Goal: Entertainment & Leisure: Consume media (video, audio)

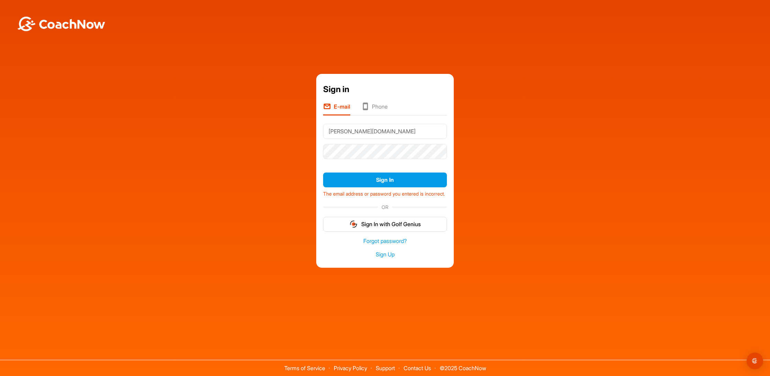
scroll to position [0, 0]
click at [364, 128] on input "allen-burt2hopmail.com" at bounding box center [385, 131] width 124 height 15
click at [355, 127] on input "allen-burt2hotmail.com" at bounding box center [385, 131] width 124 height 15
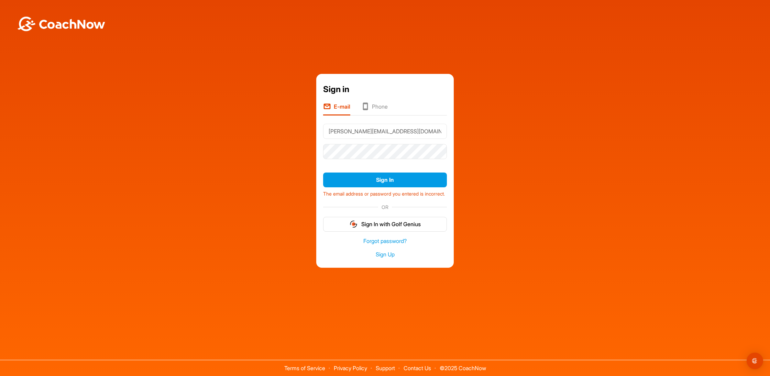
type input "allen-burt@hotmail.com"
click at [385, 175] on button "Sign In" at bounding box center [385, 179] width 124 height 15
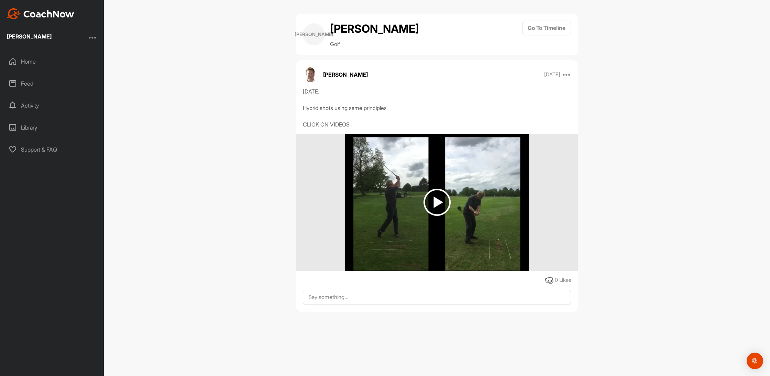
click at [439, 201] on img at bounding box center [436, 202] width 27 height 27
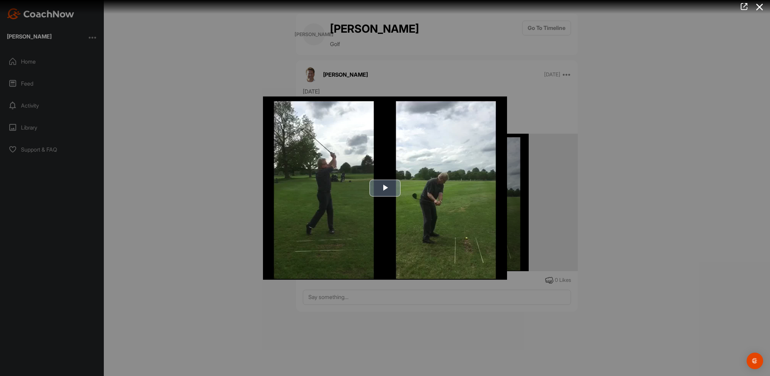
click at [385, 188] on span "Video Player" at bounding box center [385, 188] width 0 height 0
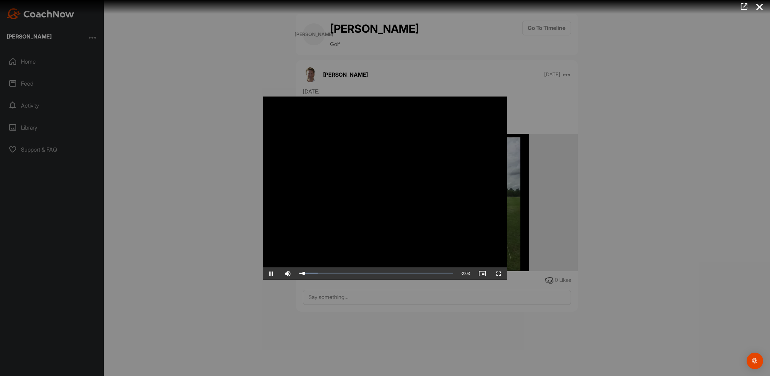
click at [499, 273] on span "Video Player" at bounding box center [498, 273] width 16 height 0
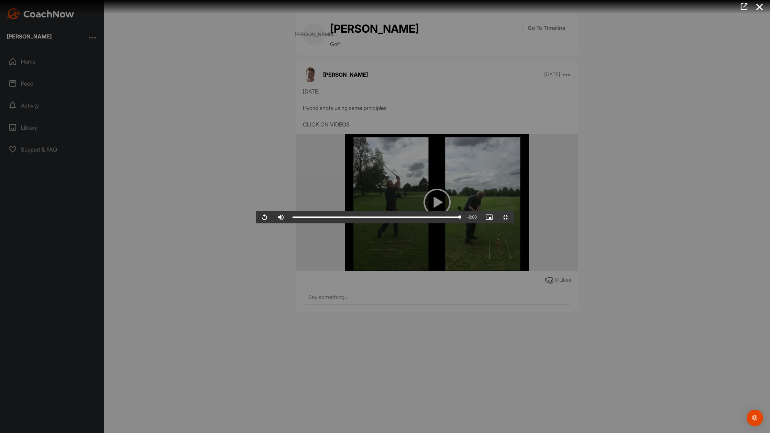
click at [514, 212] on video "Video Player" at bounding box center [385, 217] width 258 height 14
click at [514, 213] on video "Video Player" at bounding box center [385, 217] width 258 height 14
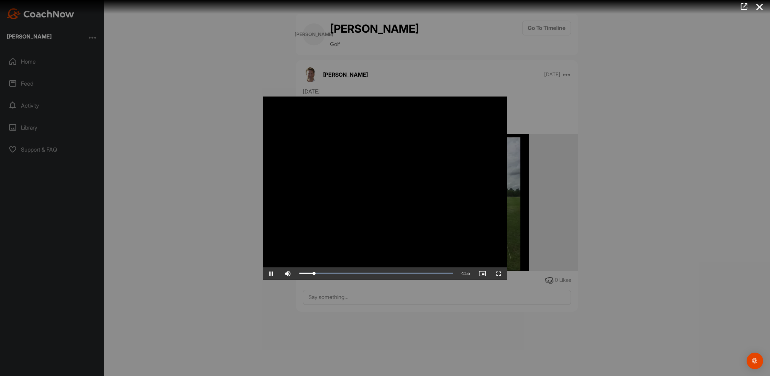
click at [515, 167] on div at bounding box center [385, 188] width 770 height 376
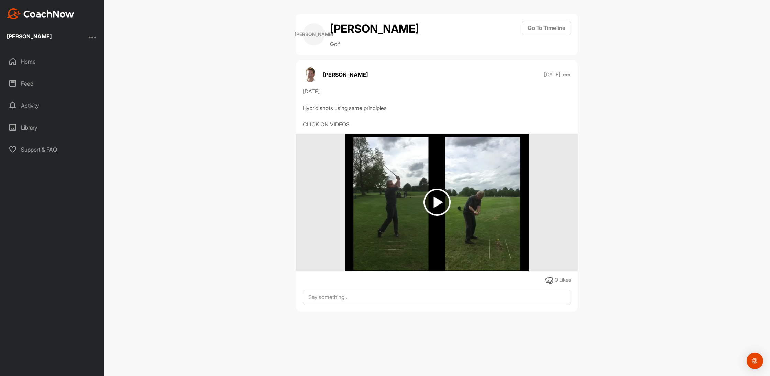
click at [438, 202] on img at bounding box center [436, 202] width 27 height 27
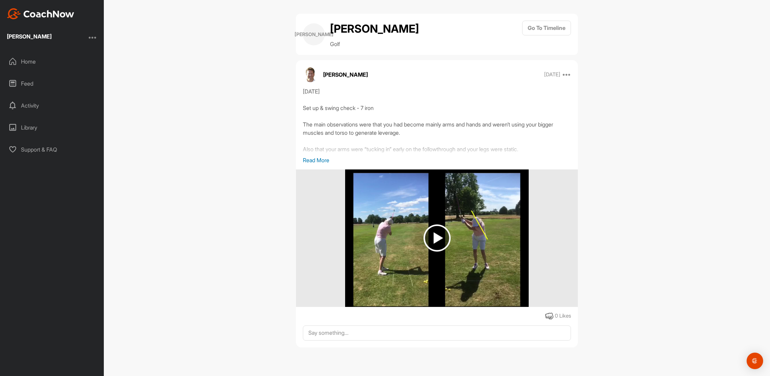
click at [438, 238] on img at bounding box center [436, 237] width 27 height 27
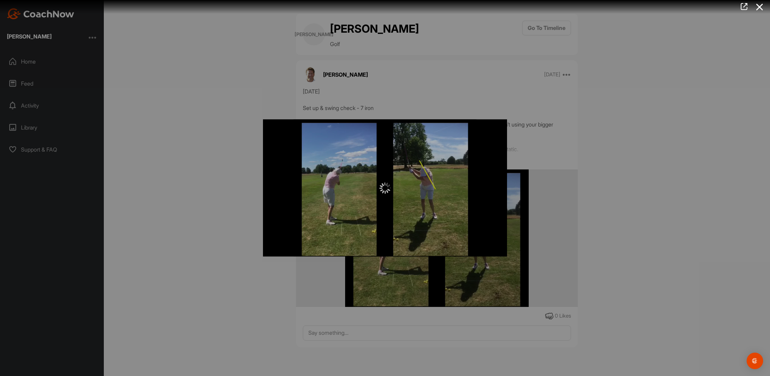
drag, startPoint x: 411, startPoint y: 213, endPoint x: 431, endPoint y: 225, distance: 23.7
click at [421, 218] on div at bounding box center [385, 187] width 244 height 137
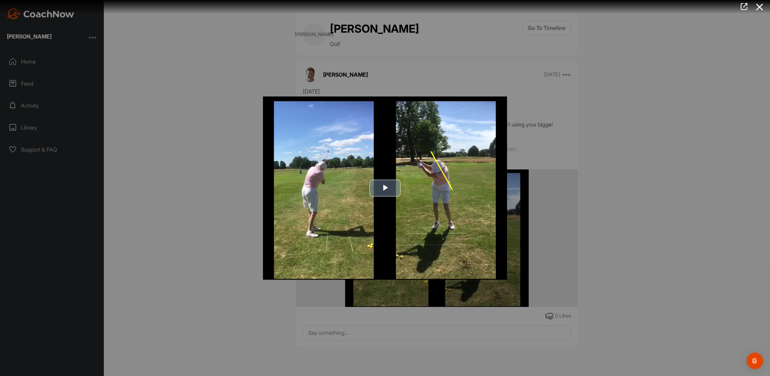
drag, startPoint x: 388, startPoint y: 191, endPoint x: 379, endPoint y: 200, distance: 12.4
click at [379, 200] on div "Video Player is loading. Play Video Play Skip Backward Skip Forward Mute Curren…" at bounding box center [385, 188] width 244 height 183
click at [385, 188] on span "Video Player" at bounding box center [385, 188] width 0 height 0
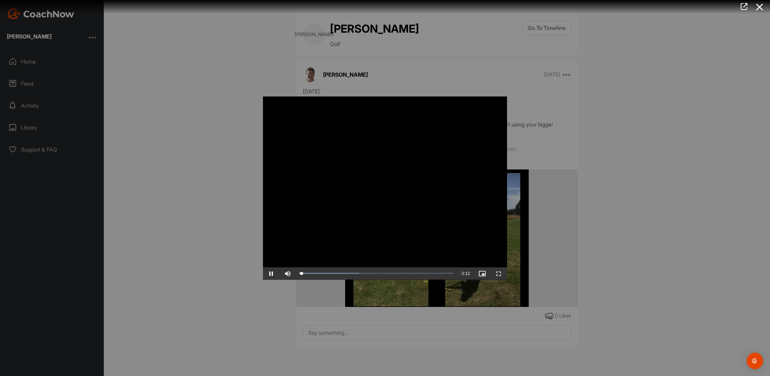
click at [500, 273] on span "Video Player" at bounding box center [498, 273] width 16 height 0
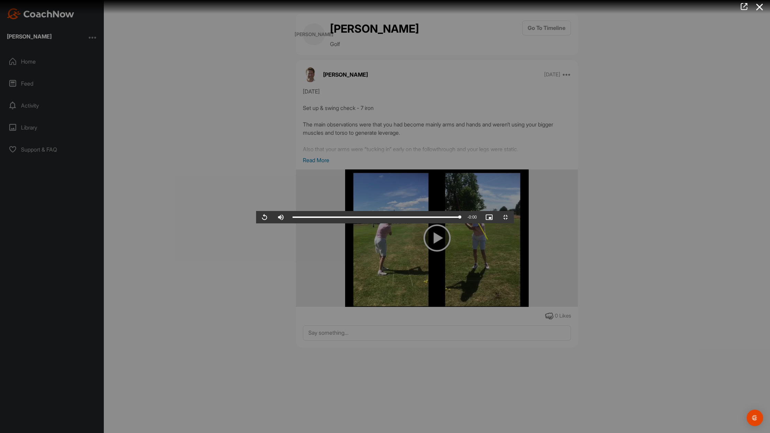
drag, startPoint x: 754, startPoint y: 210, endPoint x: 751, endPoint y: 206, distance: 4.7
click at [514, 210] on video "Video Player" at bounding box center [385, 217] width 258 height 14
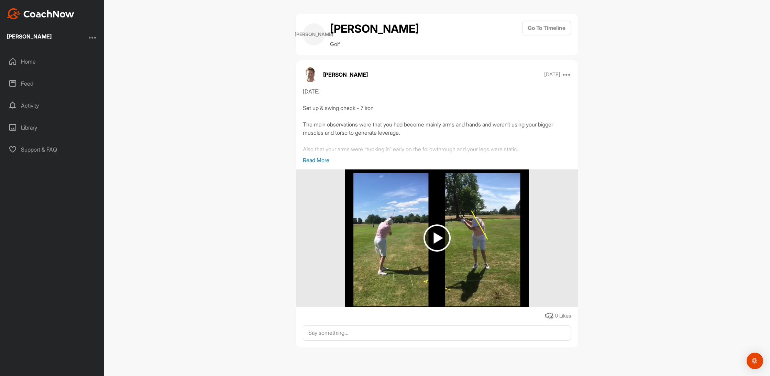
click at [436, 240] on img at bounding box center [436, 237] width 27 height 27
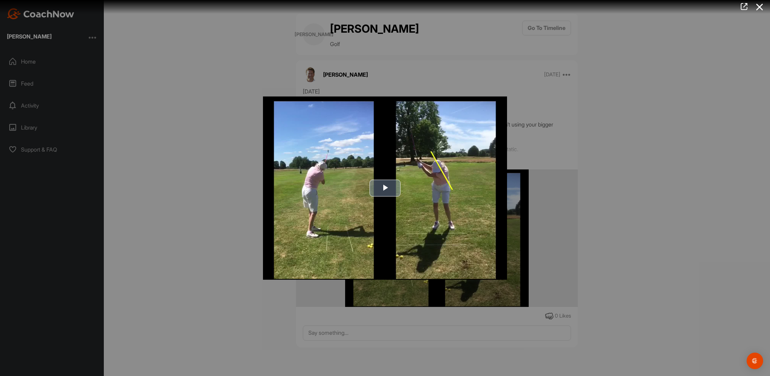
click at [385, 188] on span "Video Player" at bounding box center [385, 188] width 0 height 0
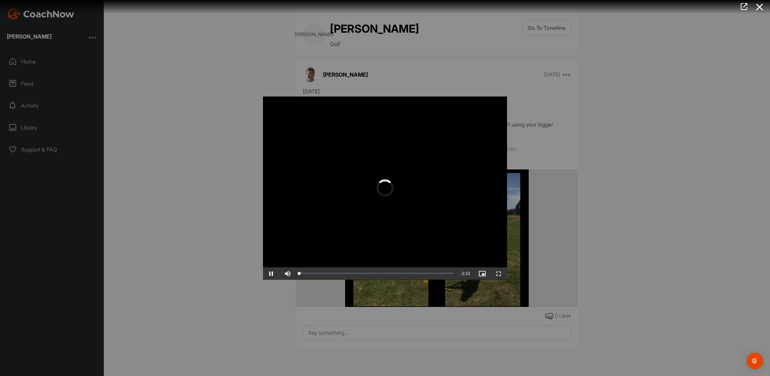
click at [499, 273] on span "Video Player" at bounding box center [498, 273] width 16 height 0
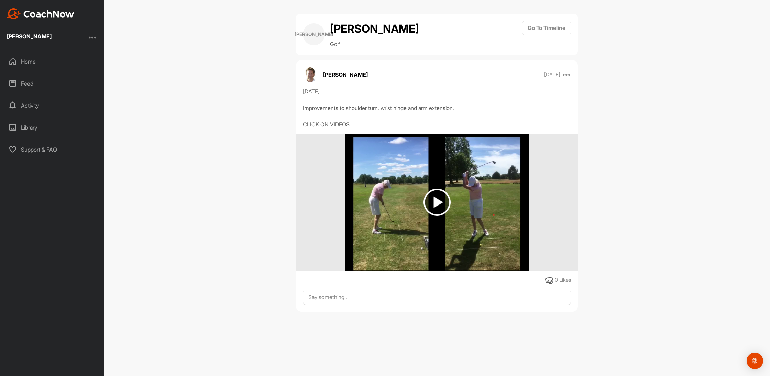
scroll to position [0, 0]
click at [438, 203] on img at bounding box center [436, 202] width 27 height 27
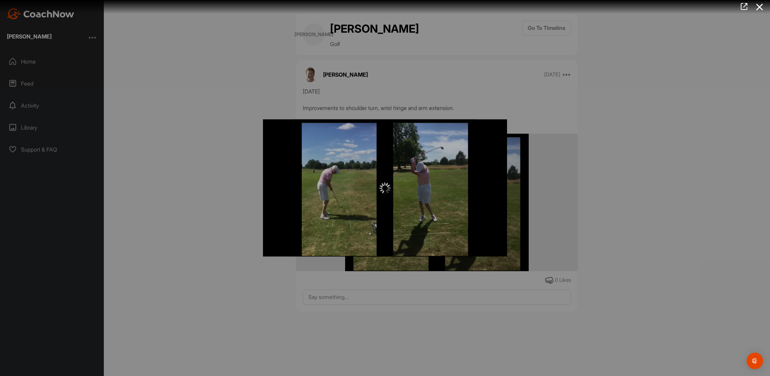
scroll to position [0, 0]
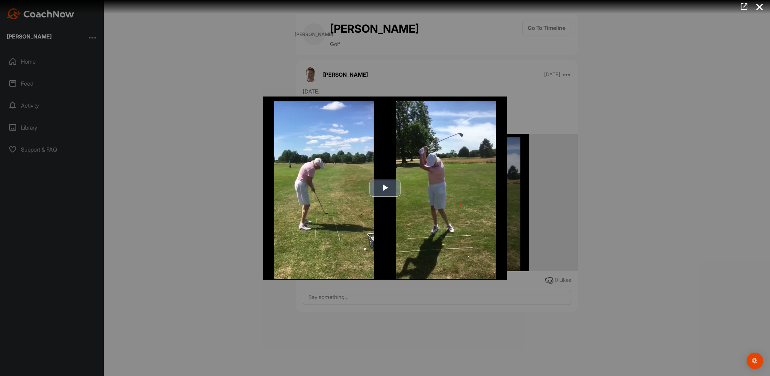
click at [385, 188] on span "Video Player" at bounding box center [385, 188] width 0 height 0
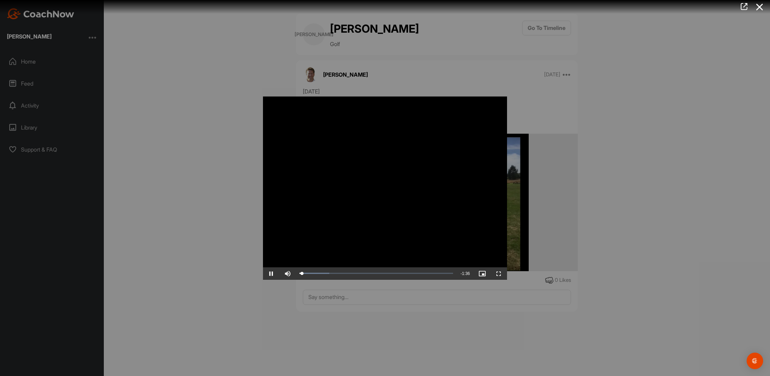
click at [498, 273] on span "Video Player" at bounding box center [498, 273] width 16 height 0
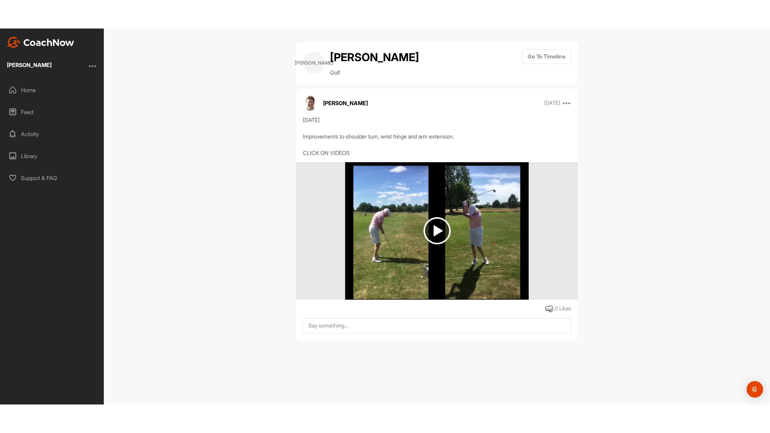
scroll to position [0, 0]
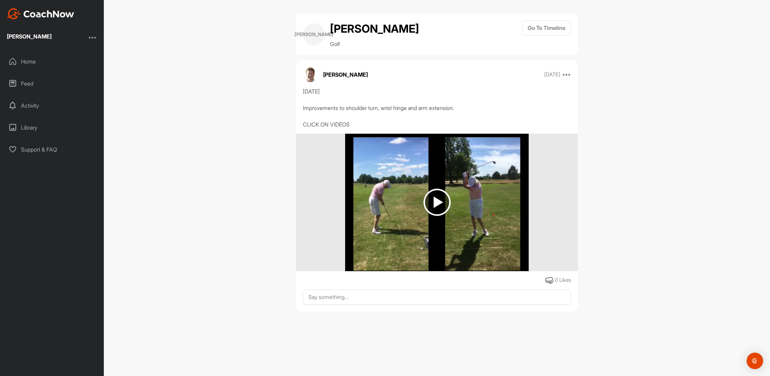
click at [435, 199] on img at bounding box center [436, 202] width 27 height 27
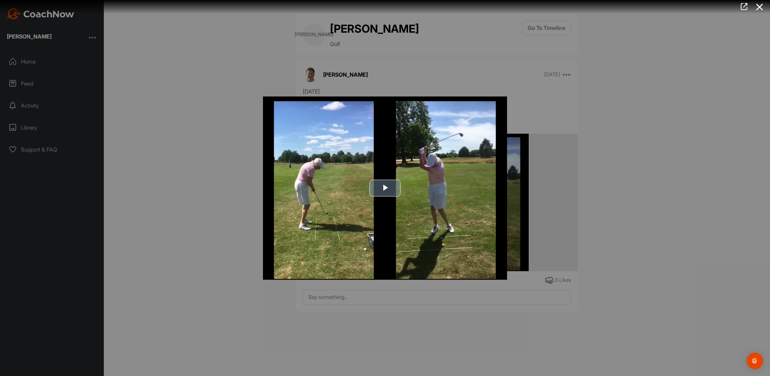
click at [385, 188] on span "Video Player" at bounding box center [385, 188] width 0 height 0
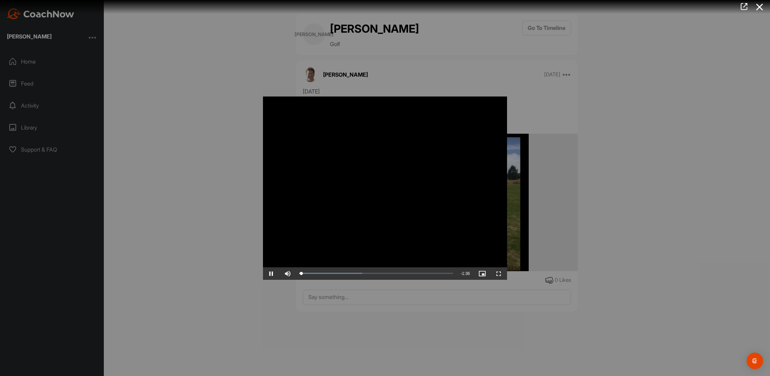
click at [500, 273] on span "Video Player" at bounding box center [498, 273] width 16 height 0
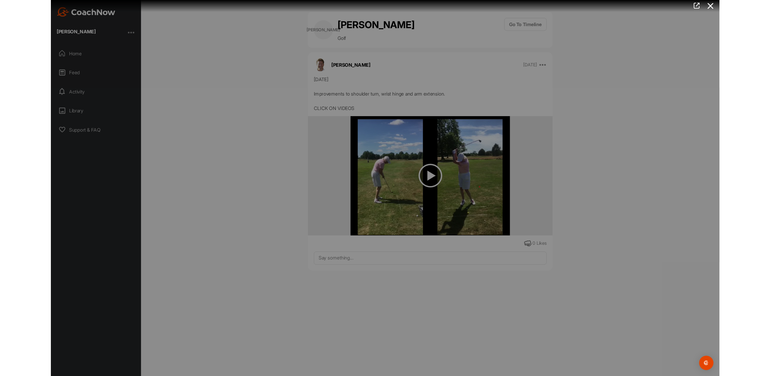
scroll to position [0, 0]
